Goal: Task Accomplishment & Management: Manage account settings

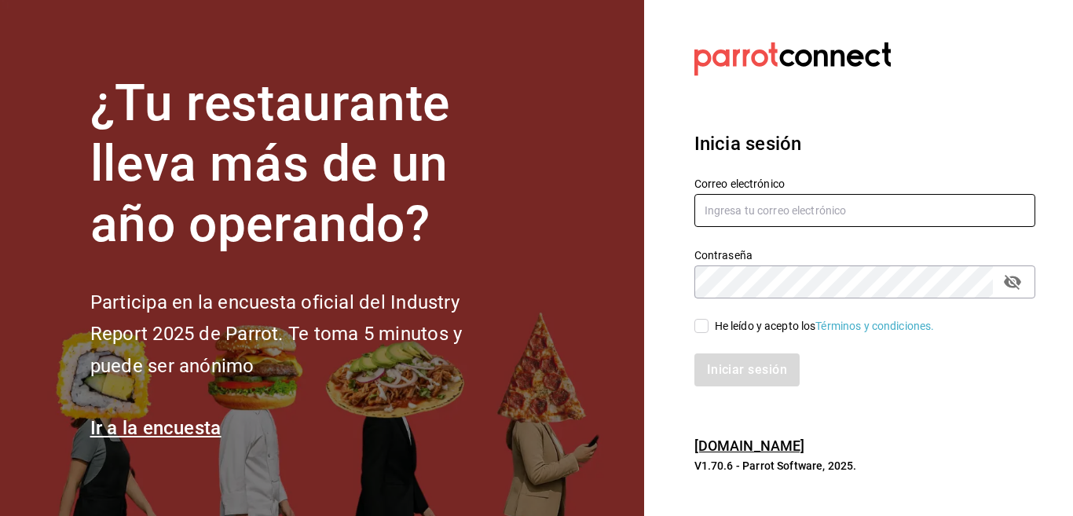
type input "[EMAIL_ADDRESS][DOMAIN_NAME]"
click at [854, 211] on input "[EMAIL_ADDRESS][DOMAIN_NAME]" at bounding box center [865, 210] width 341 height 33
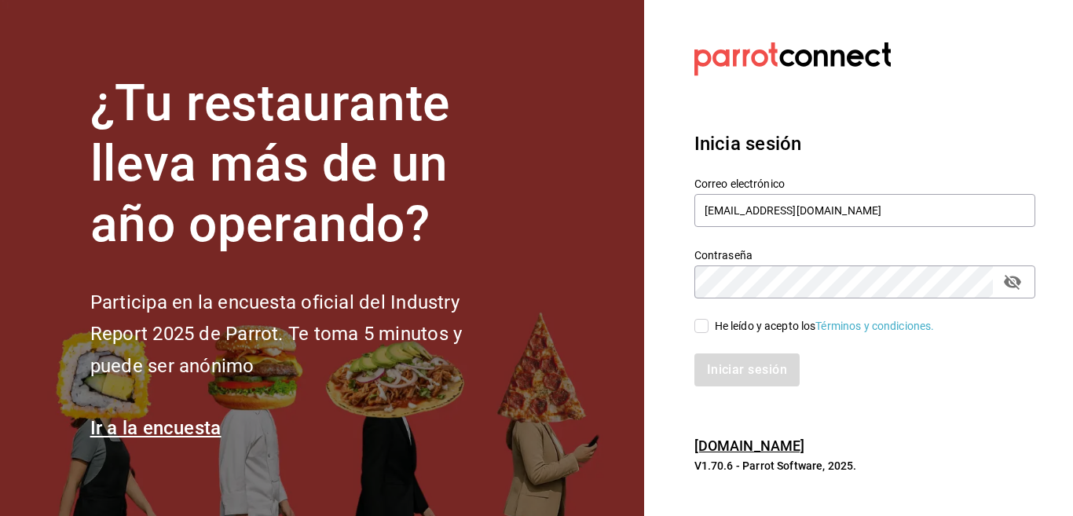
click at [699, 328] on input "He leído y acepto los Términos y condiciones." at bounding box center [702, 326] width 14 height 14
checkbox input "true"
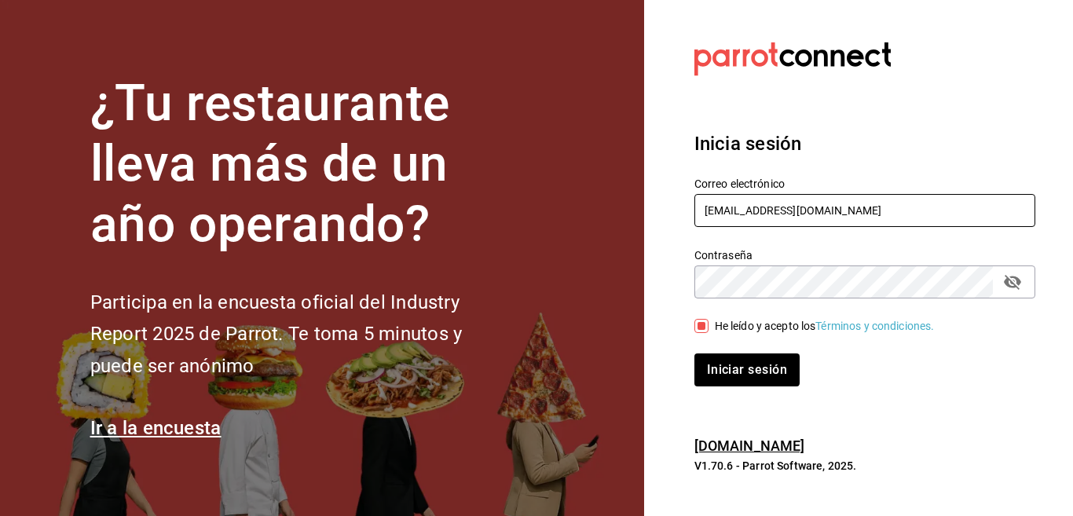
type input "[EMAIL_ADDRESS][DOMAIN_NAME]"
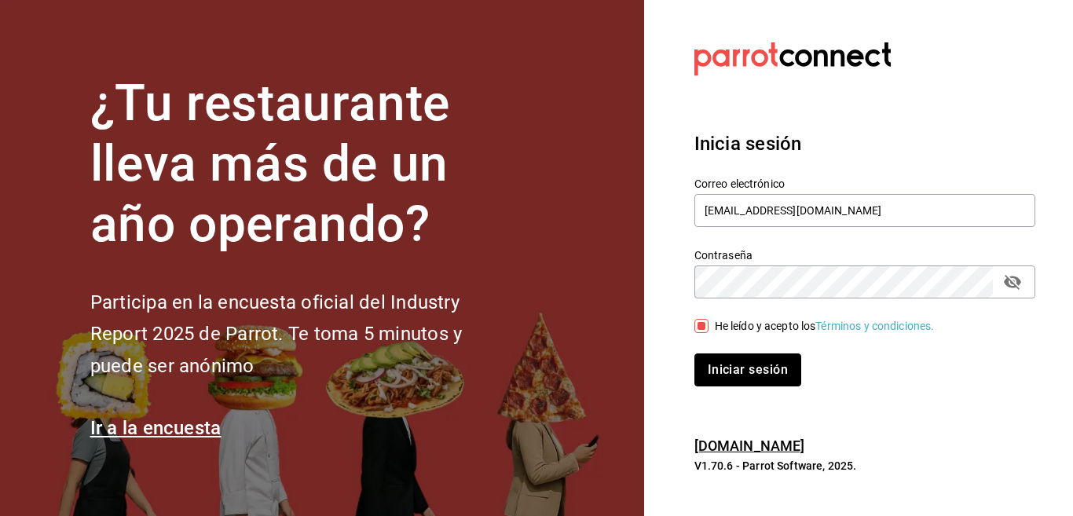
drag, startPoint x: 728, startPoint y: 366, endPoint x: 226, endPoint y: 14, distance: 613.8
click at [728, 366] on button "Iniciar sesión" at bounding box center [748, 370] width 107 height 33
